Goal: Task Accomplishment & Management: Manage account settings

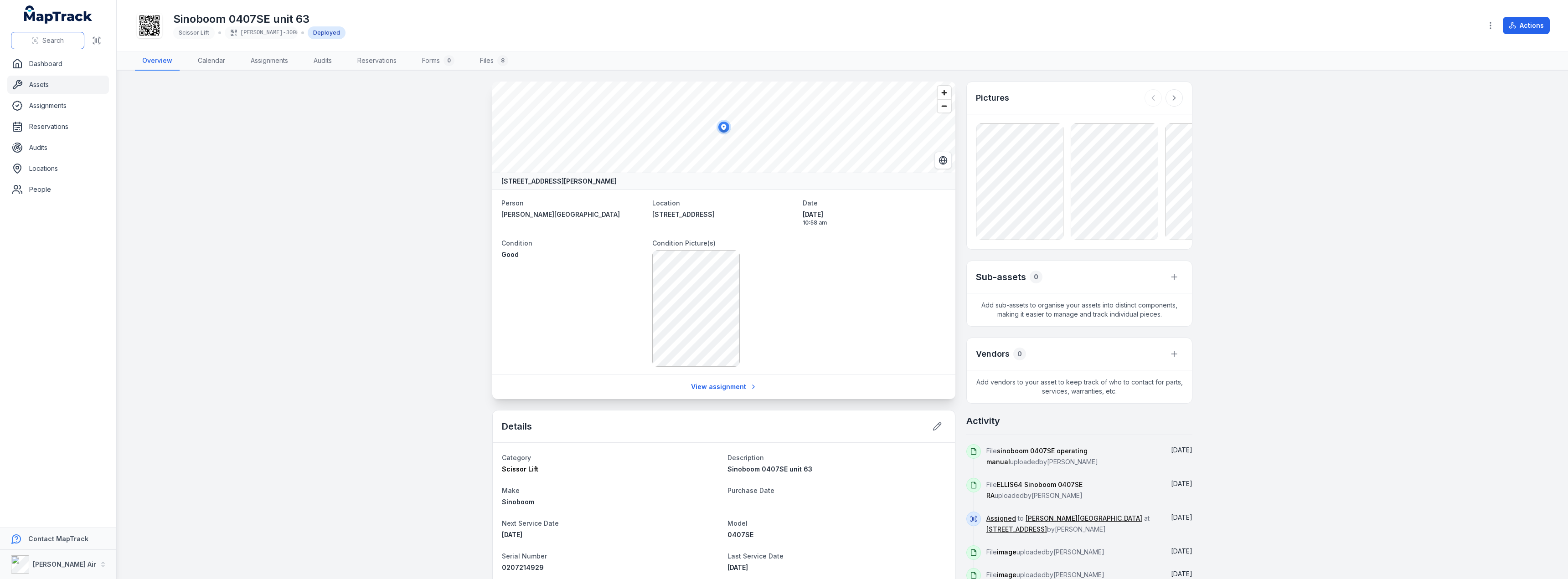
click at [52, 42] on span "Search" at bounding box center [53, 40] width 21 height 9
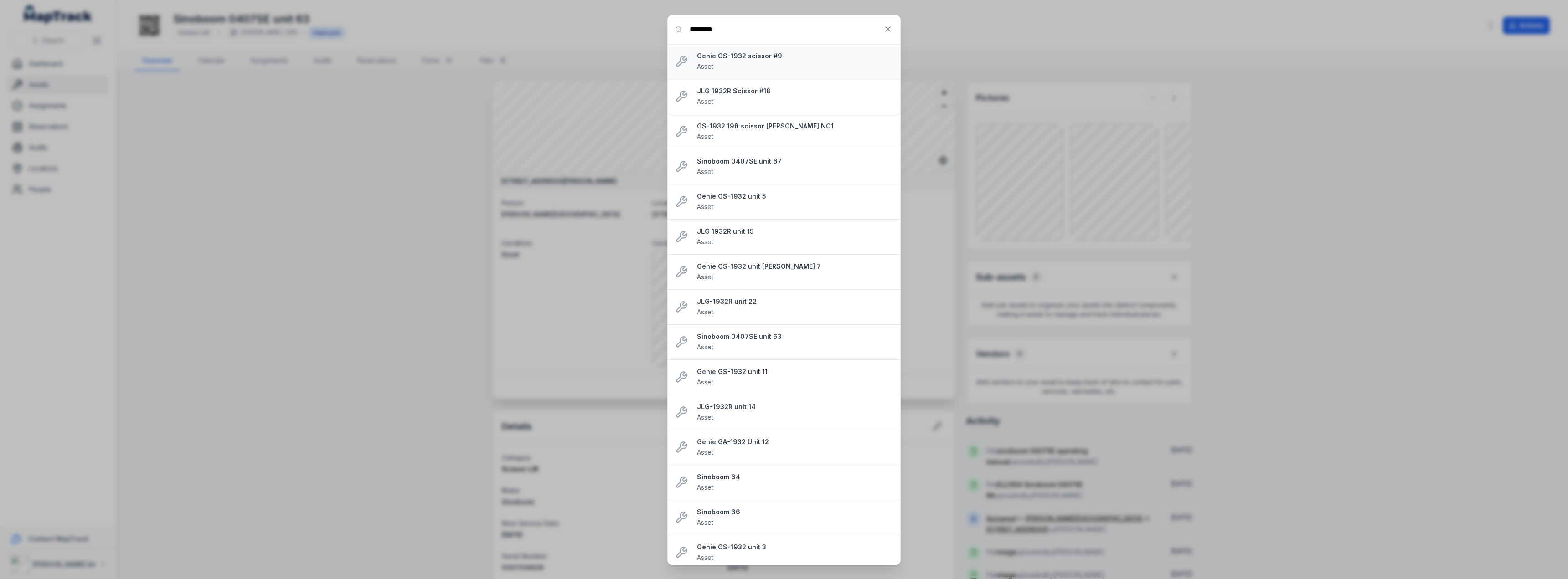
type input "********"
click at [727, 58] on strong "Genie GS-1932 scissor #9" at bounding box center [795, 56] width 196 height 9
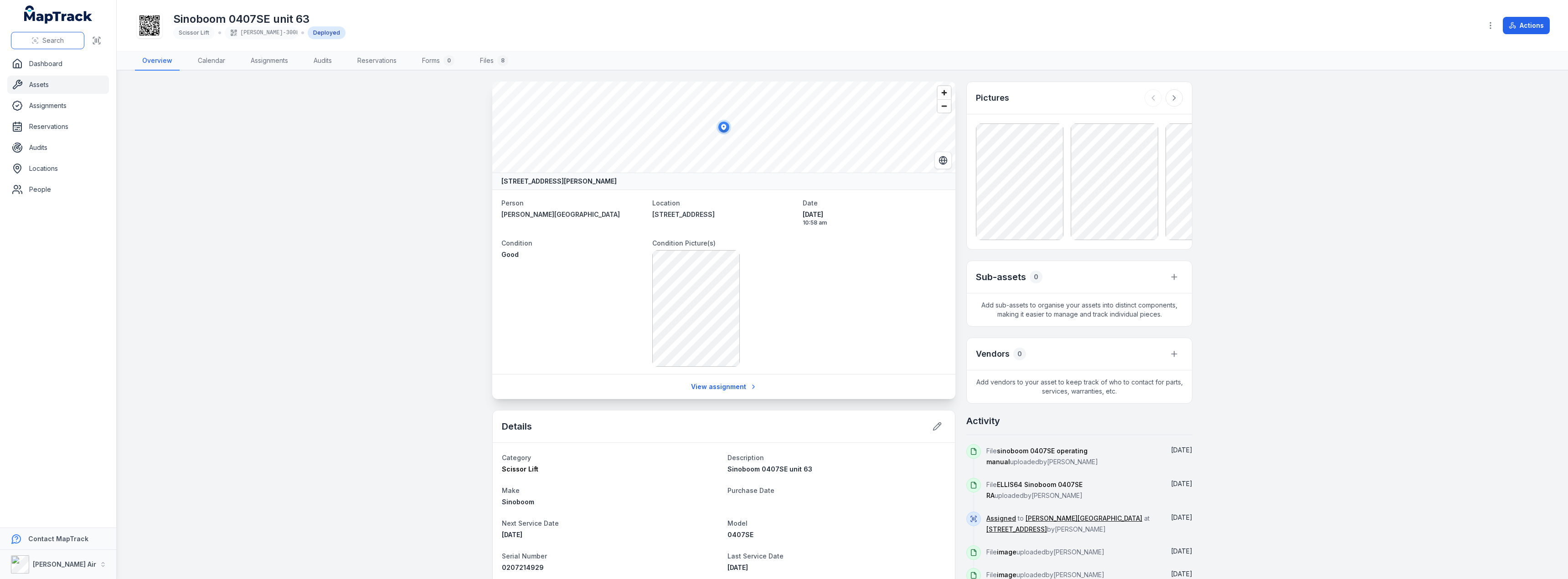
click at [52, 41] on span "Search" at bounding box center [53, 40] width 21 height 9
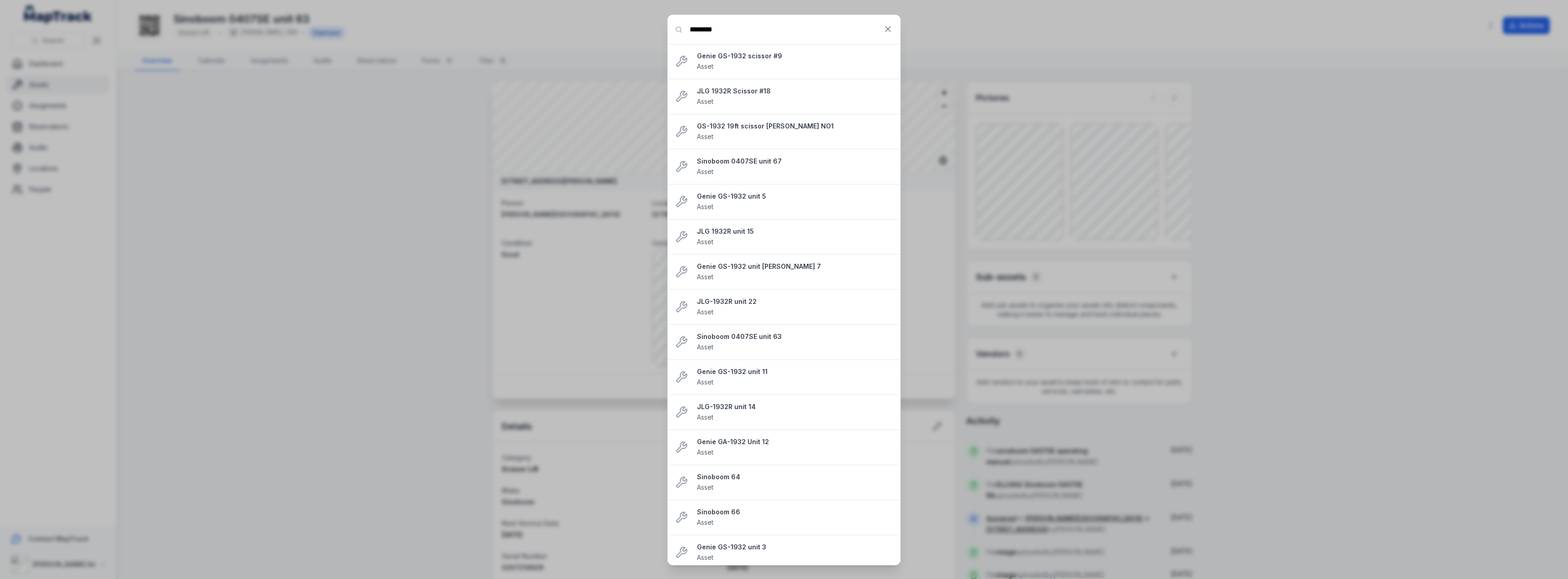
type input "********"
click at [734, 92] on strong "JLG 1932R Scissor #18" at bounding box center [795, 91] width 196 height 9
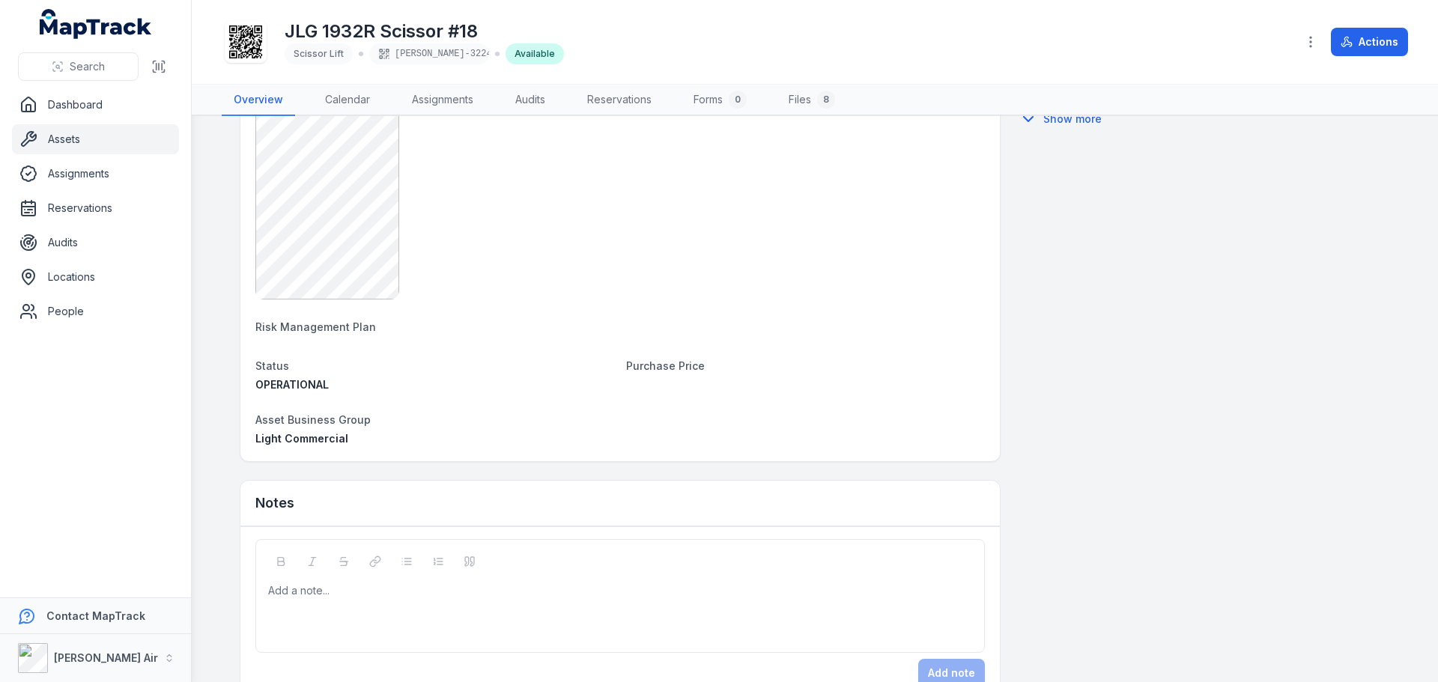
scroll to position [868, 0]
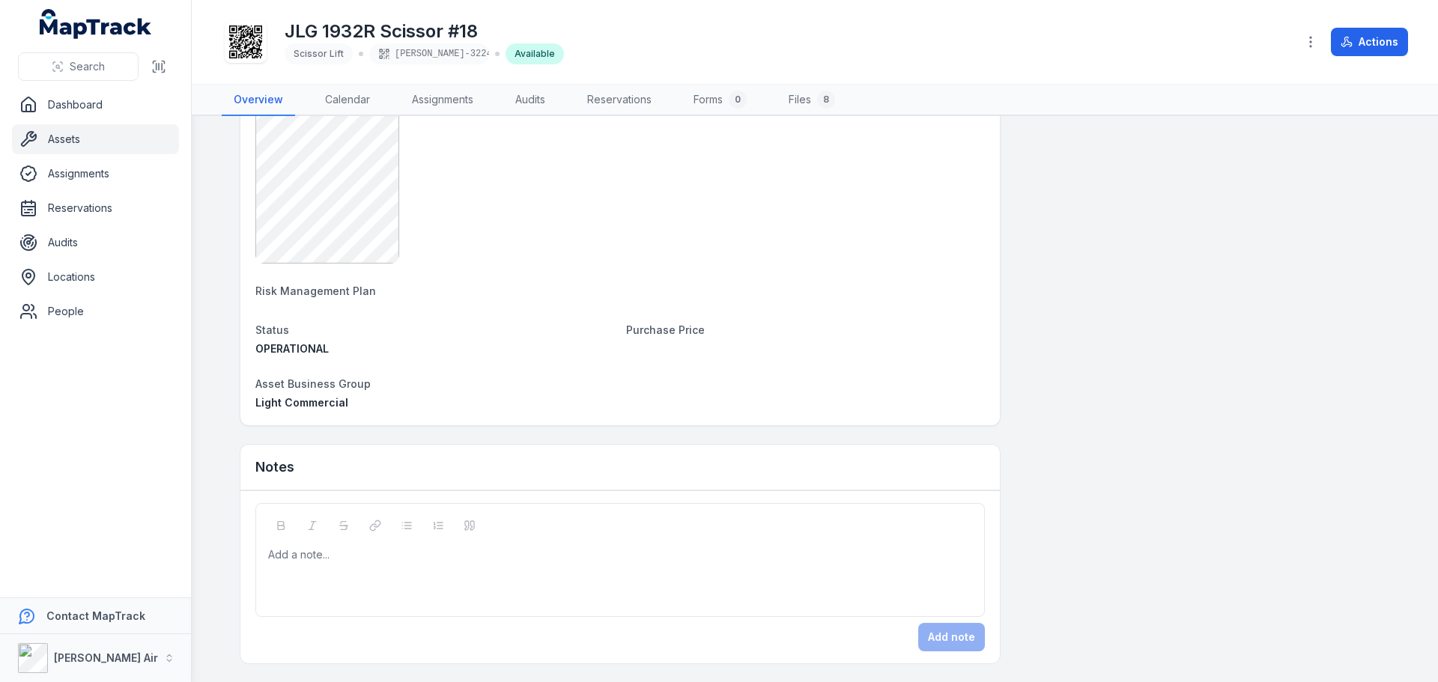
click at [266, 296] on span "Risk Management Plan" at bounding box center [315, 291] width 121 height 13
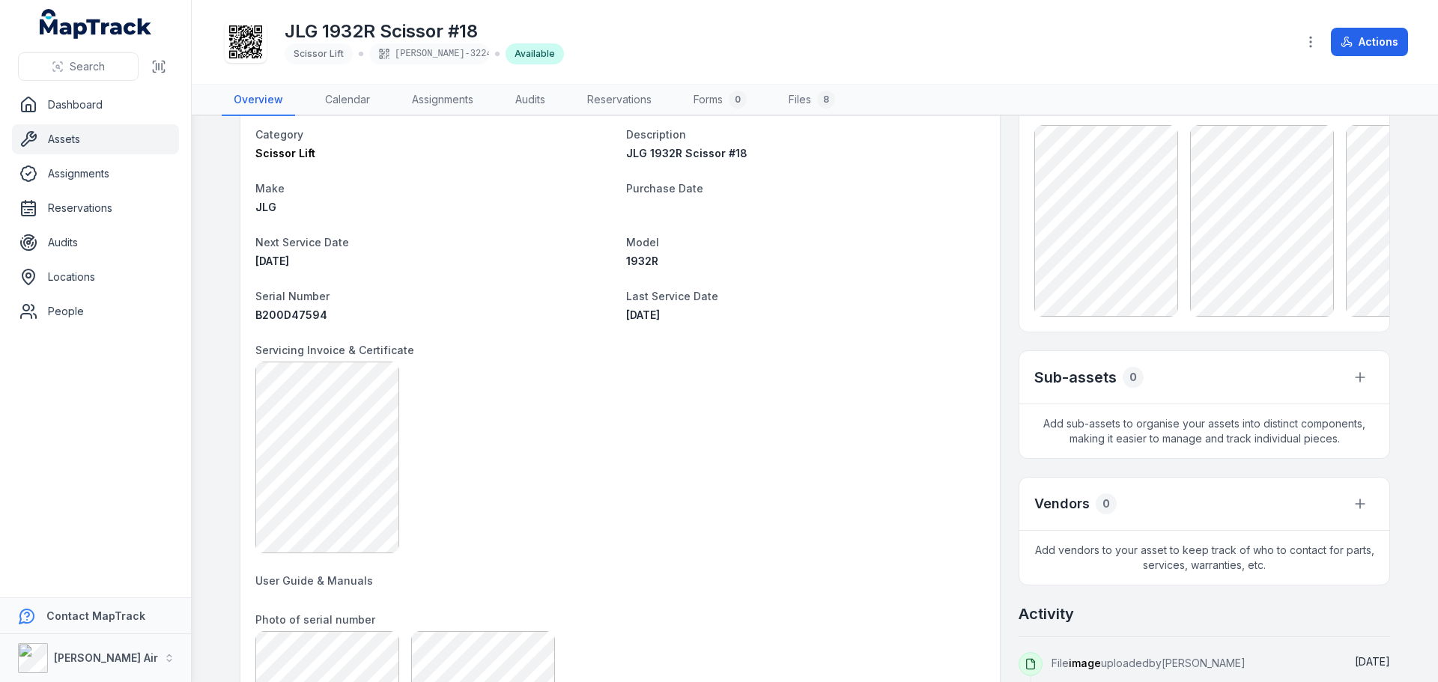
scroll to position [0, 0]
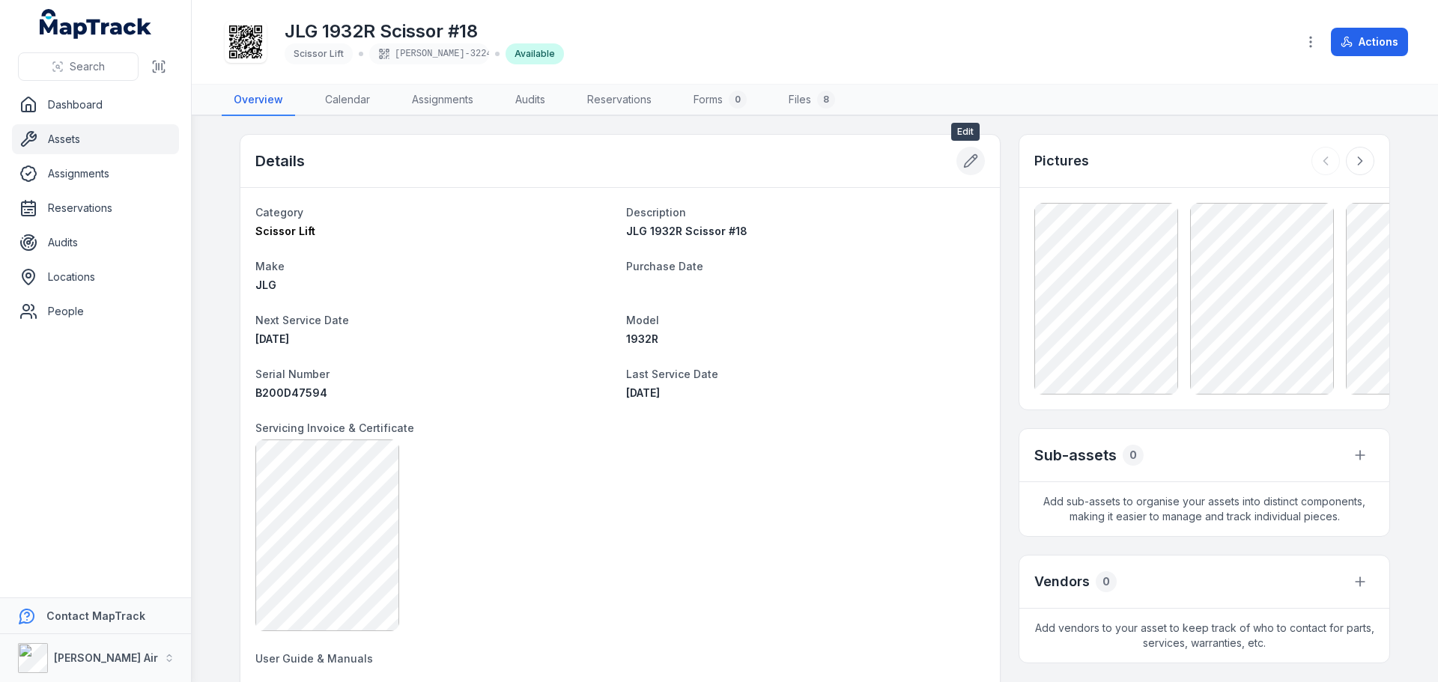
click at [970, 160] on icon at bounding box center [970, 161] width 15 height 15
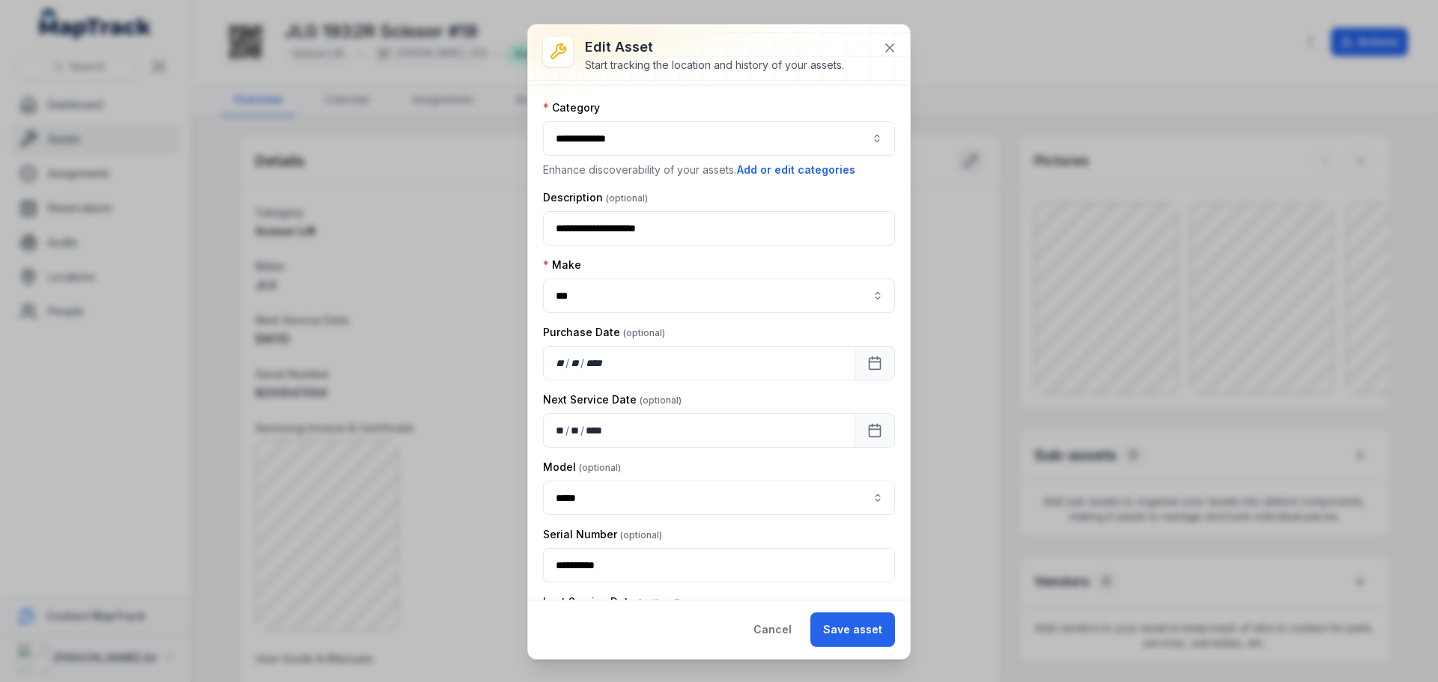
type input "**********"
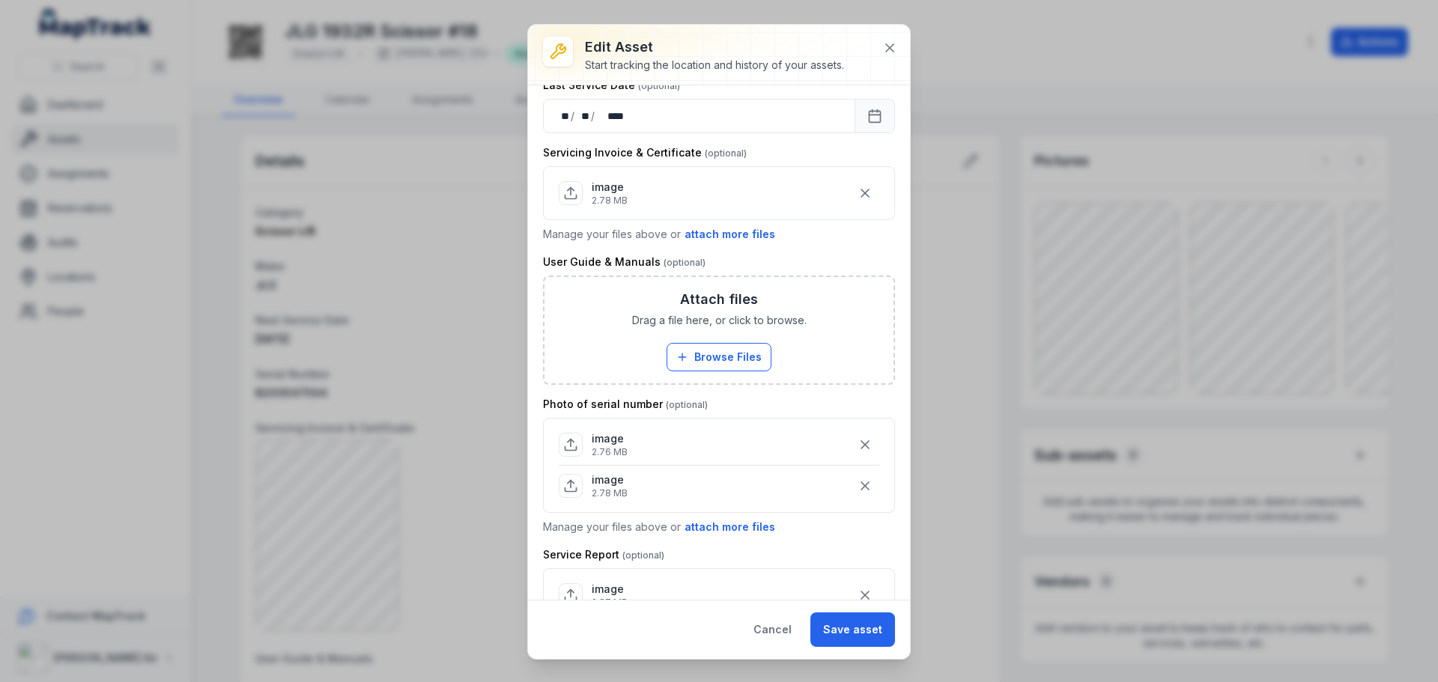
scroll to position [523, 0]
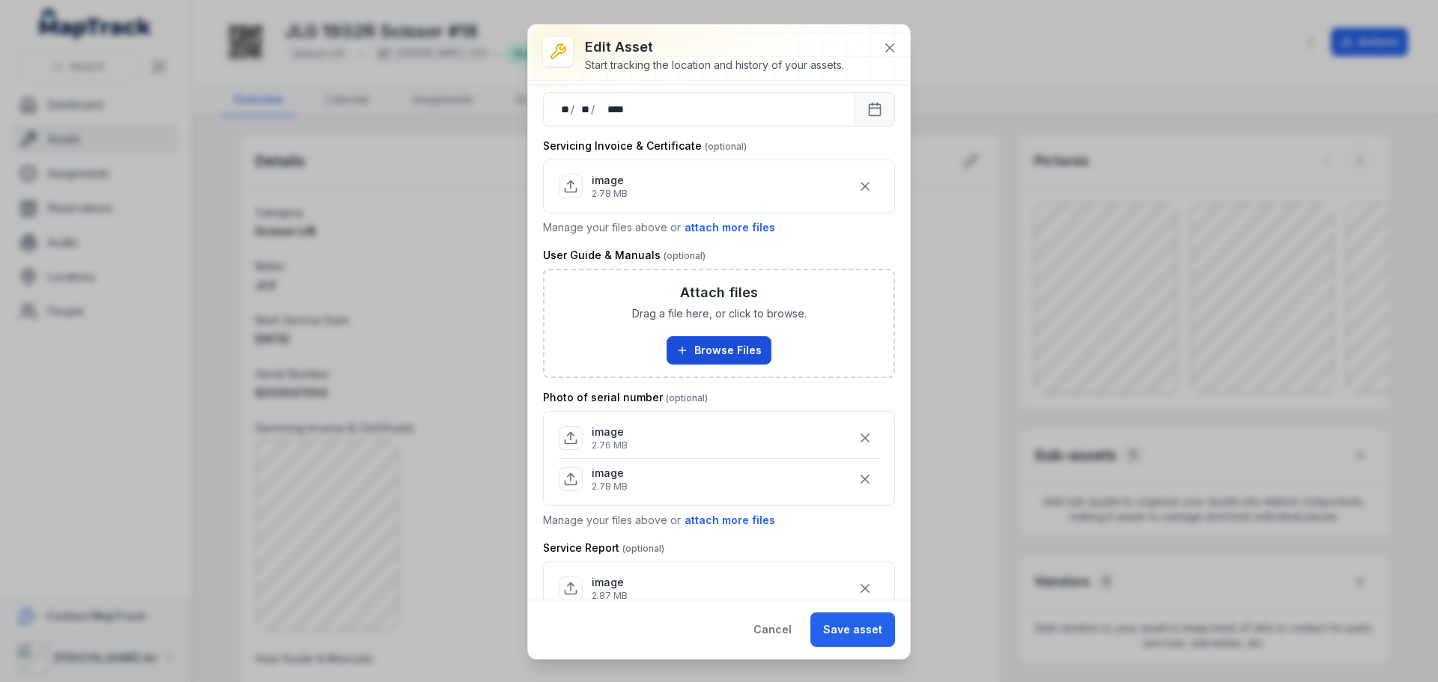
click at [721, 351] on button "Browse Files" at bounding box center [718, 350] width 105 height 28
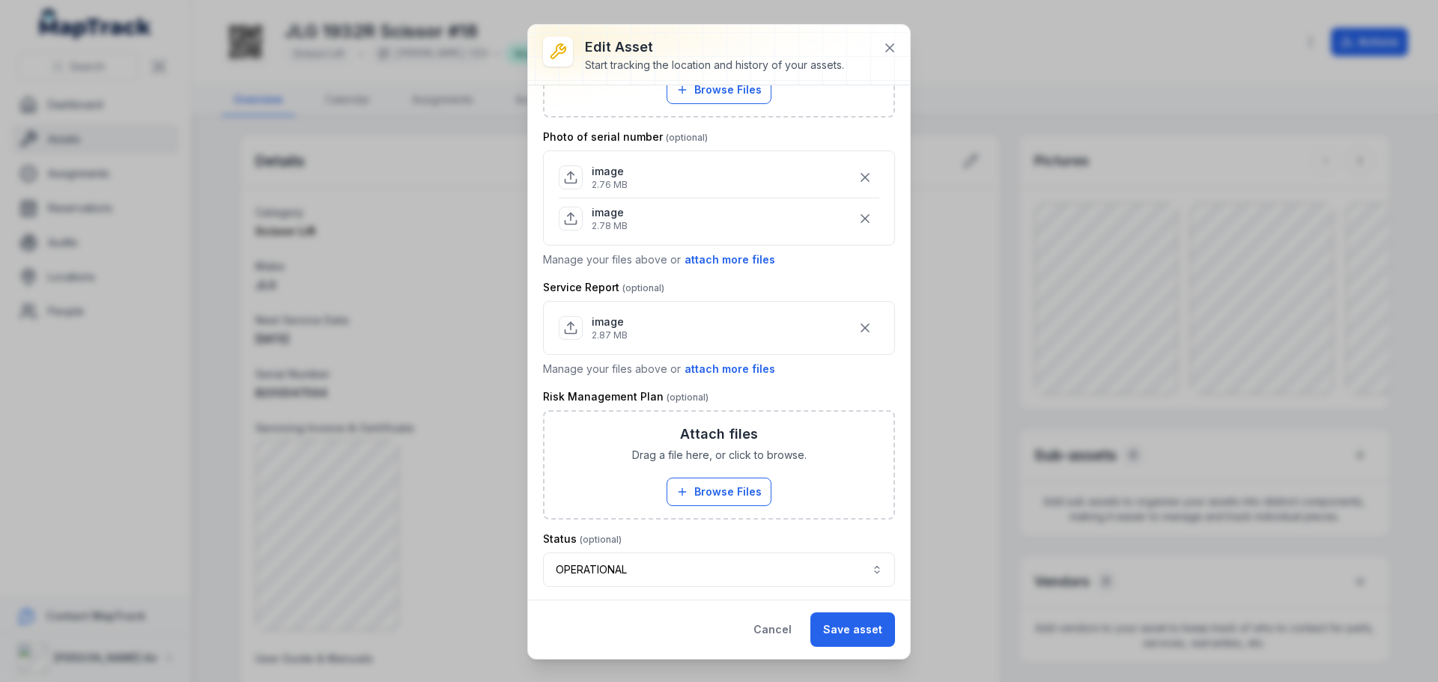
scroll to position [866, 0]
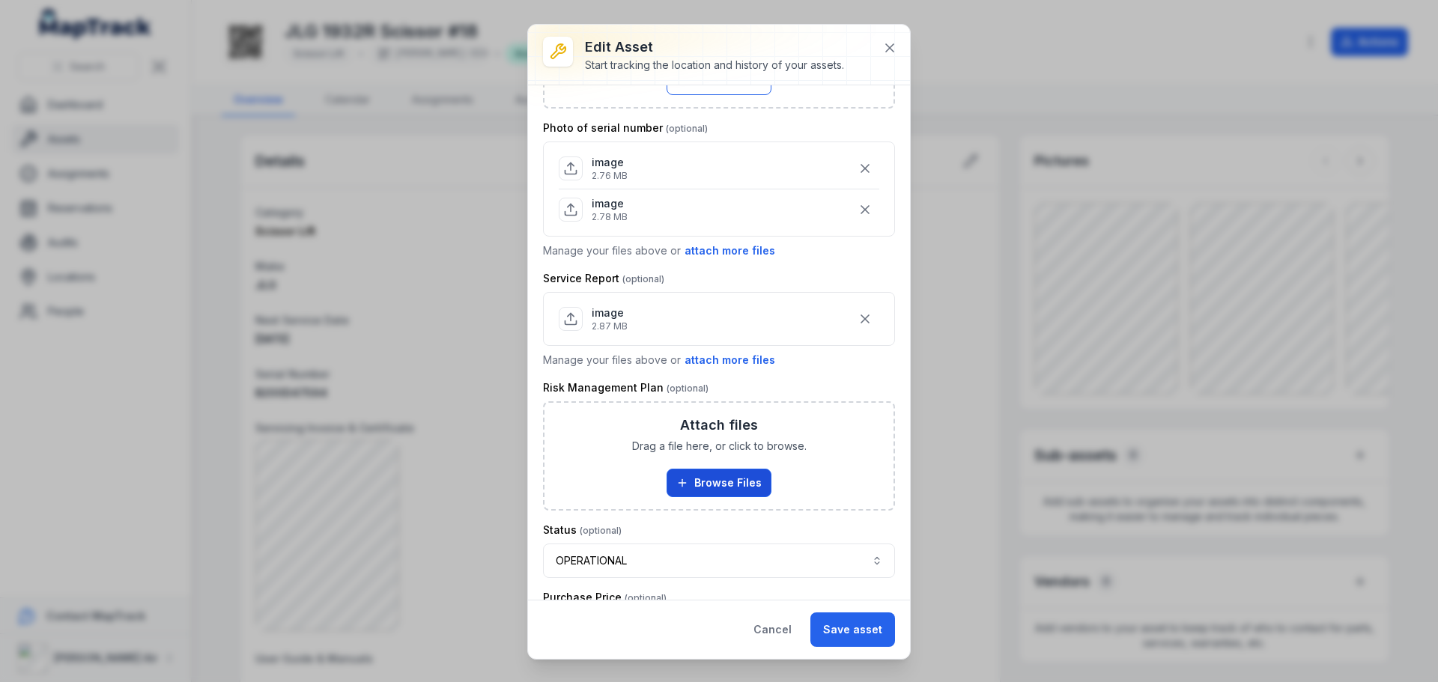
click at [725, 483] on button "Browse Files" at bounding box center [718, 483] width 105 height 28
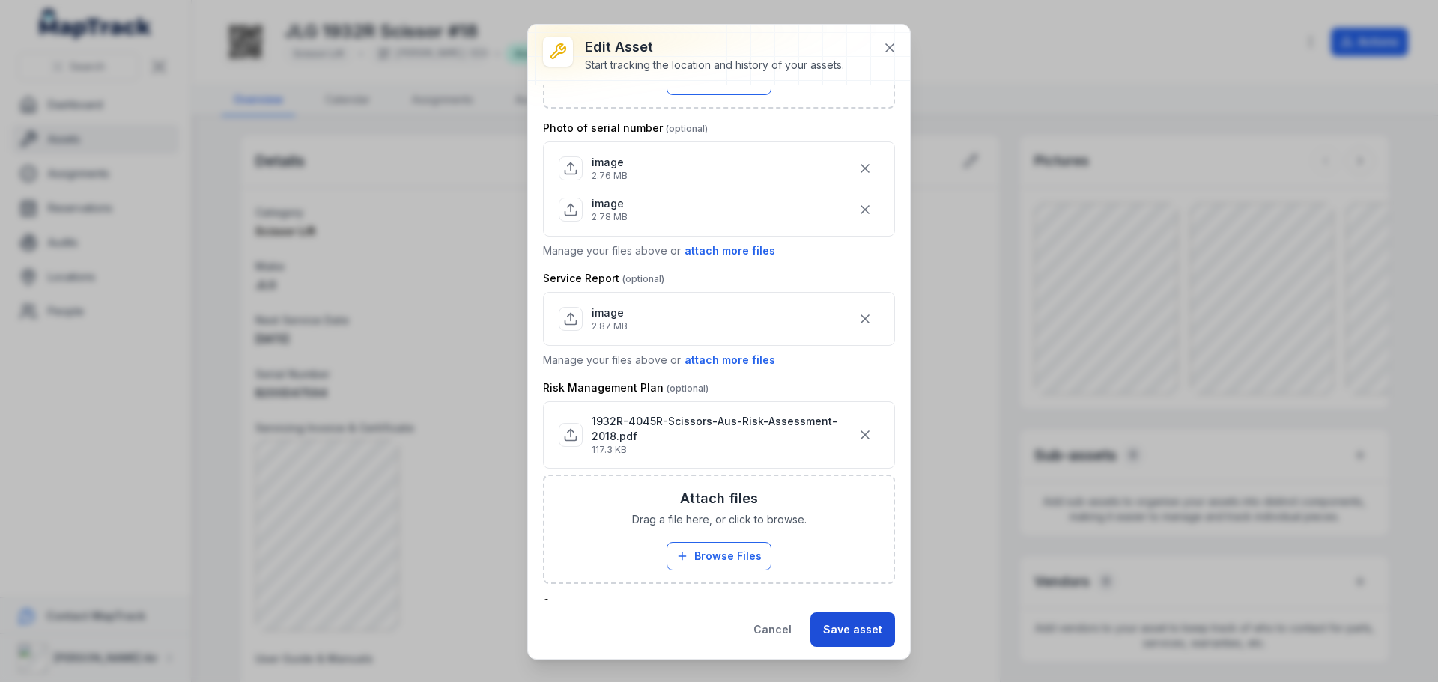
click at [852, 634] on button "Save asset" at bounding box center [852, 630] width 85 height 34
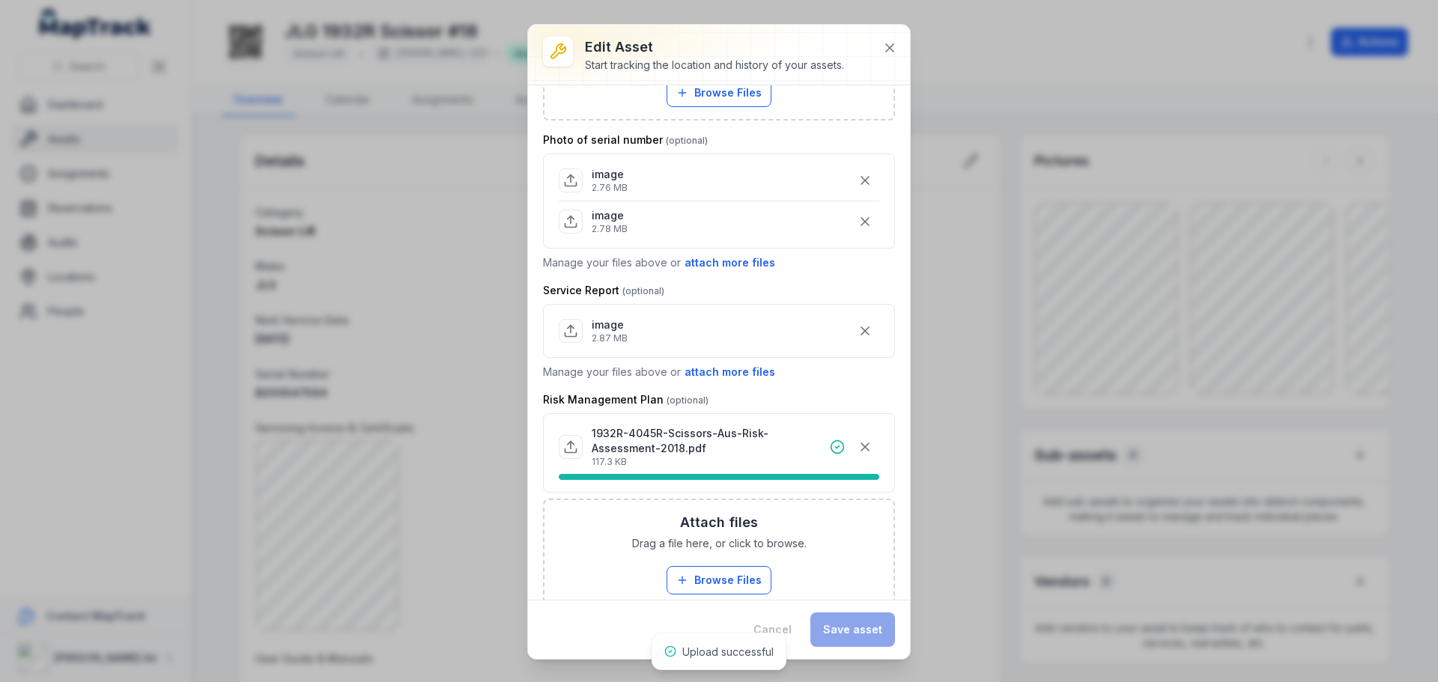
scroll to position [878, 0]
